Goal: Find specific page/section: Find specific page/section

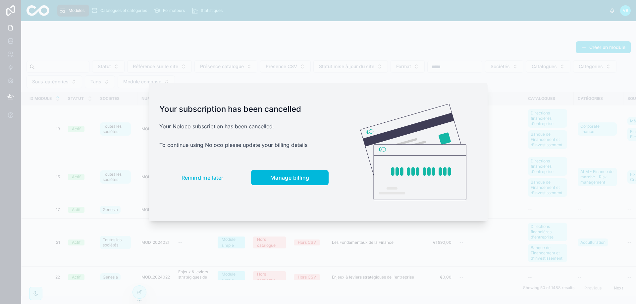
click at [211, 178] on span "Remind me later" at bounding box center [202, 177] width 42 height 7
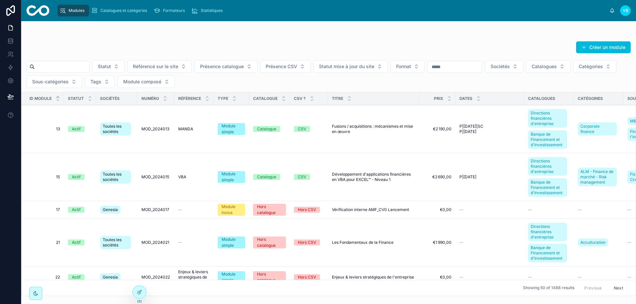
click at [147, 8] on span "Catalogues et catégories" at bounding box center [123, 10] width 47 height 5
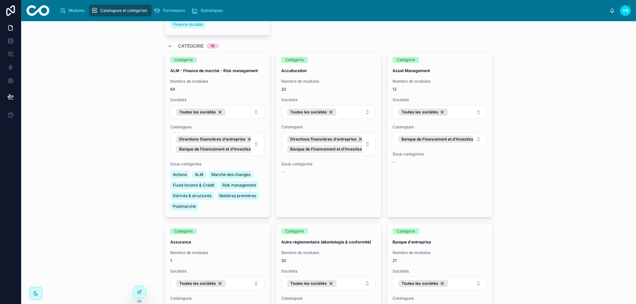
scroll to position [430, 0]
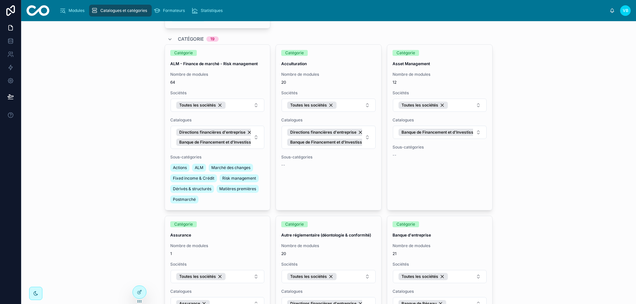
click at [293, 65] on strong "Acculturation" at bounding box center [293, 63] width 25 height 5
click at [292, 64] on strong "Acculturation" at bounding box center [293, 63] width 25 height 5
click at [98, 77] on div "Catalogues et catégories Ajouter une sous-sous-catégorie Catalogue 4 Catalogue …" at bounding box center [328, 162] width 614 height 283
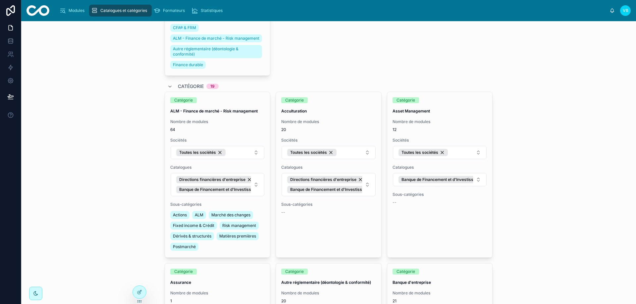
scroll to position [0, 0]
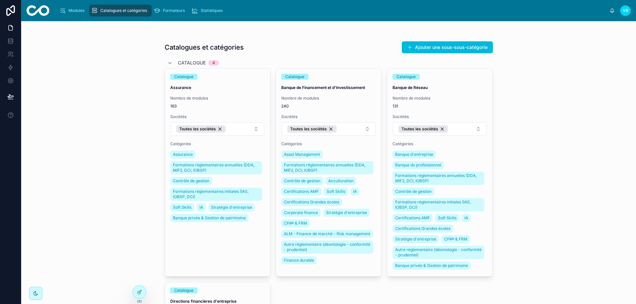
click at [74, 12] on span "Modules" at bounding box center [77, 10] width 16 height 5
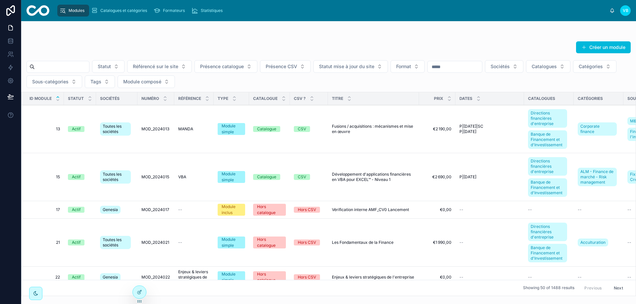
click at [84, 67] on input "text" at bounding box center [62, 66] width 54 height 9
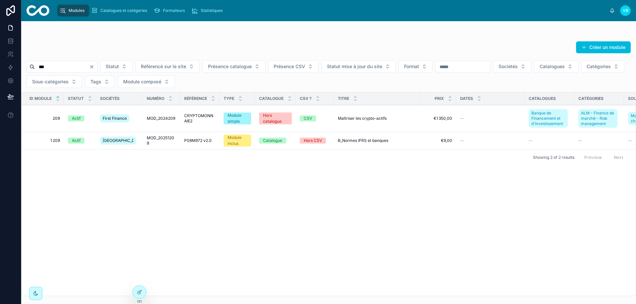
type input "***"
click at [52, 119] on span "209" at bounding box center [44, 118] width 30 height 5
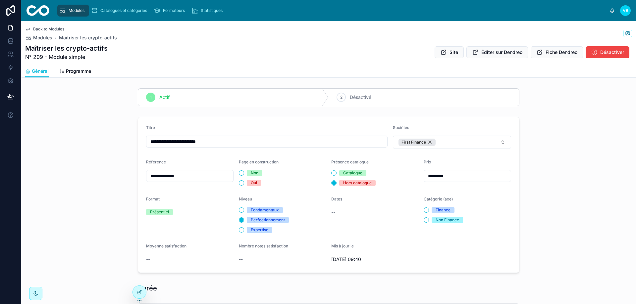
click at [66, 11] on div "Modules" at bounding box center [73, 10] width 28 height 11
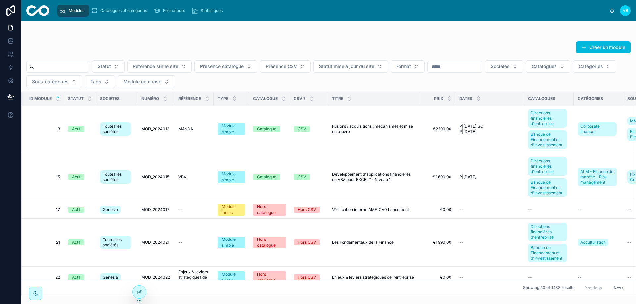
click at [71, 65] on input "text" at bounding box center [62, 66] width 54 height 9
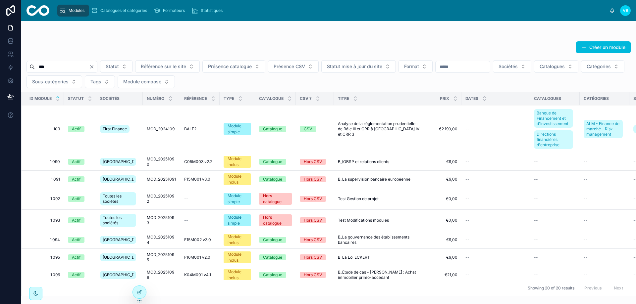
type input "***"
click at [57, 129] on span "109" at bounding box center [44, 128] width 30 height 5
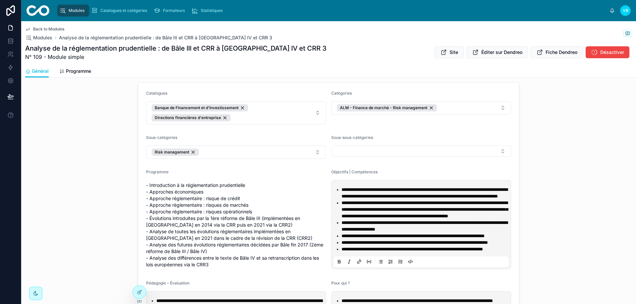
scroll to position [596, 0]
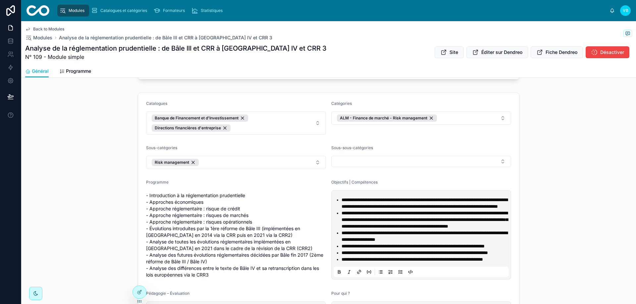
click at [229, 163] on button "Risk management" at bounding box center [236, 162] width 180 height 13
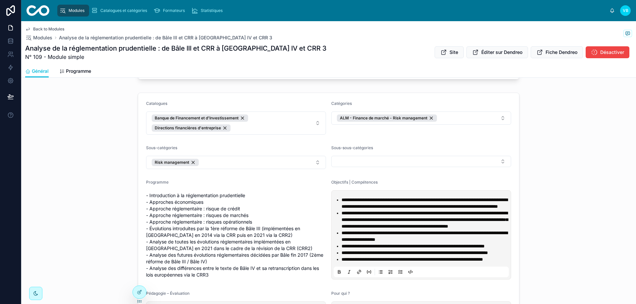
scroll to position [563, 0]
